Goal: Check status: Check status

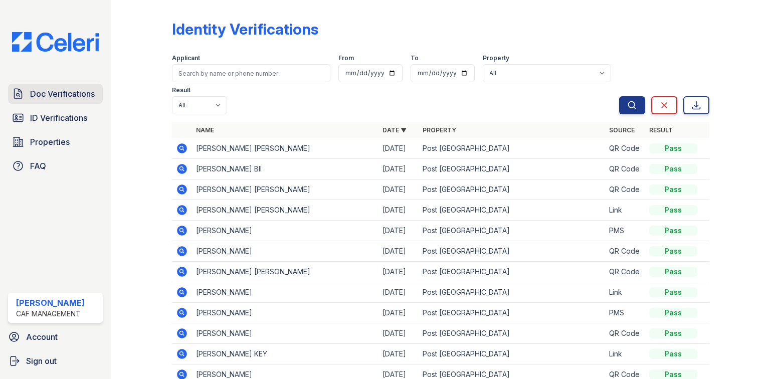
click at [66, 99] on span "Doc Verifications" at bounding box center [62, 94] width 65 height 12
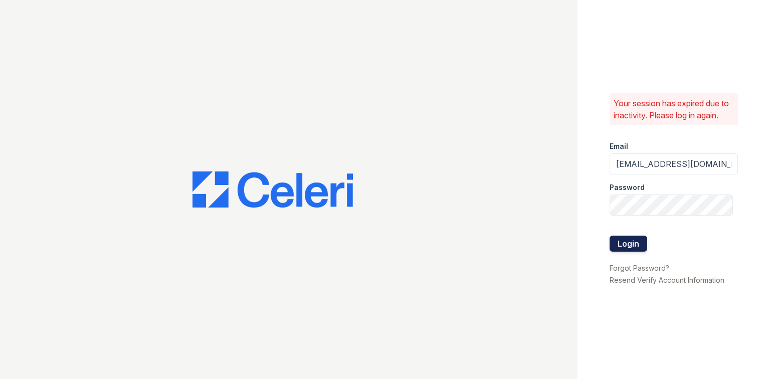
click at [640, 250] on button "Login" at bounding box center [629, 244] width 38 height 16
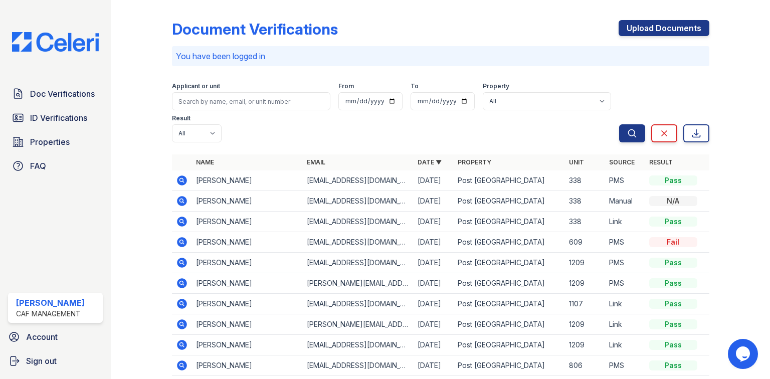
click at [186, 236] on icon at bounding box center [182, 242] width 12 height 12
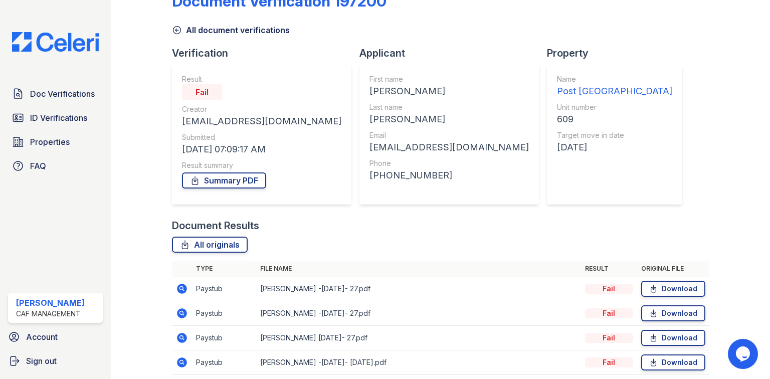
scroll to position [68, 0]
